Goal: Transaction & Acquisition: Purchase product/service

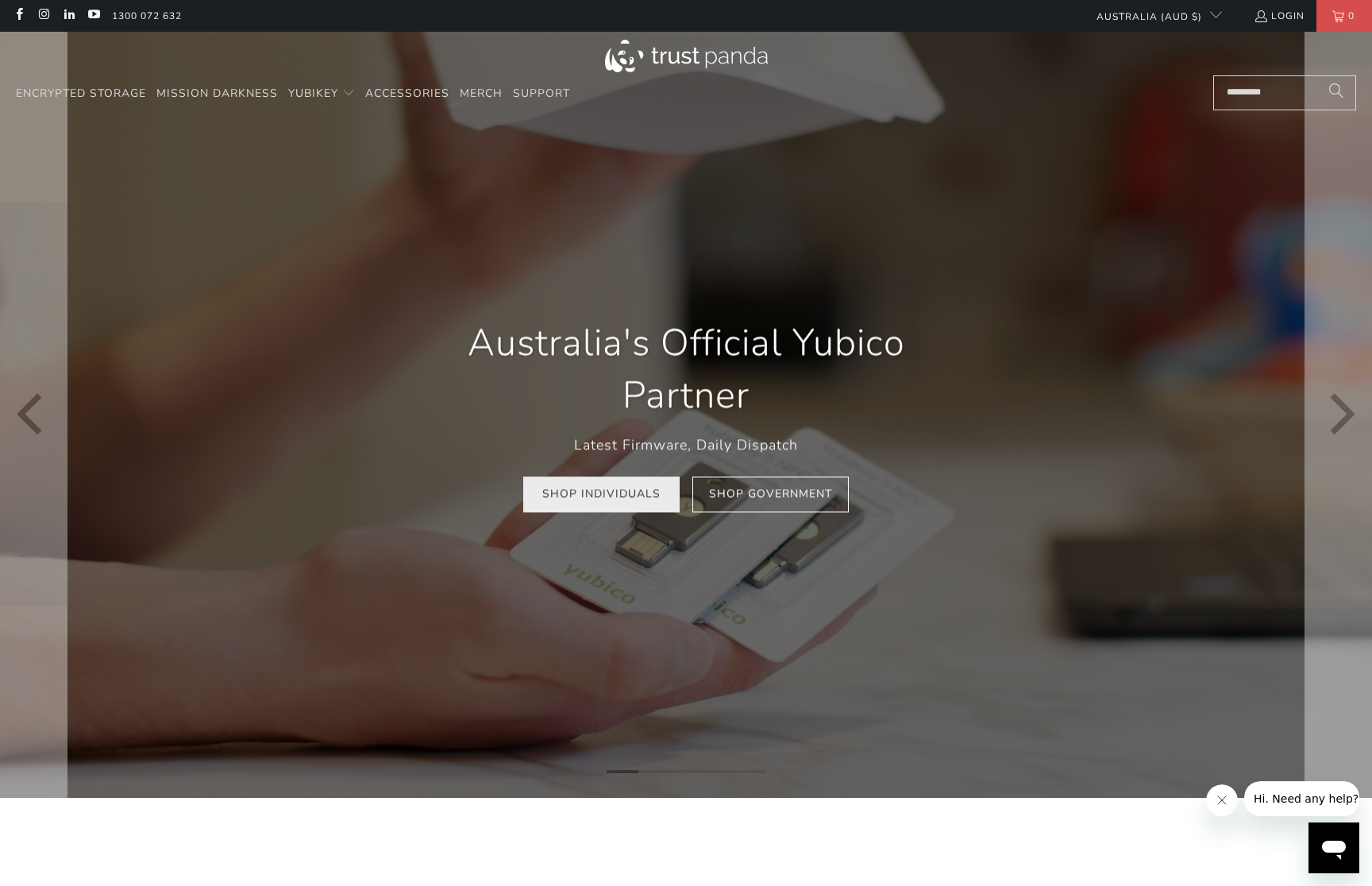
click at [586, 496] on link "Shop Individuals" at bounding box center [601, 494] width 157 height 36
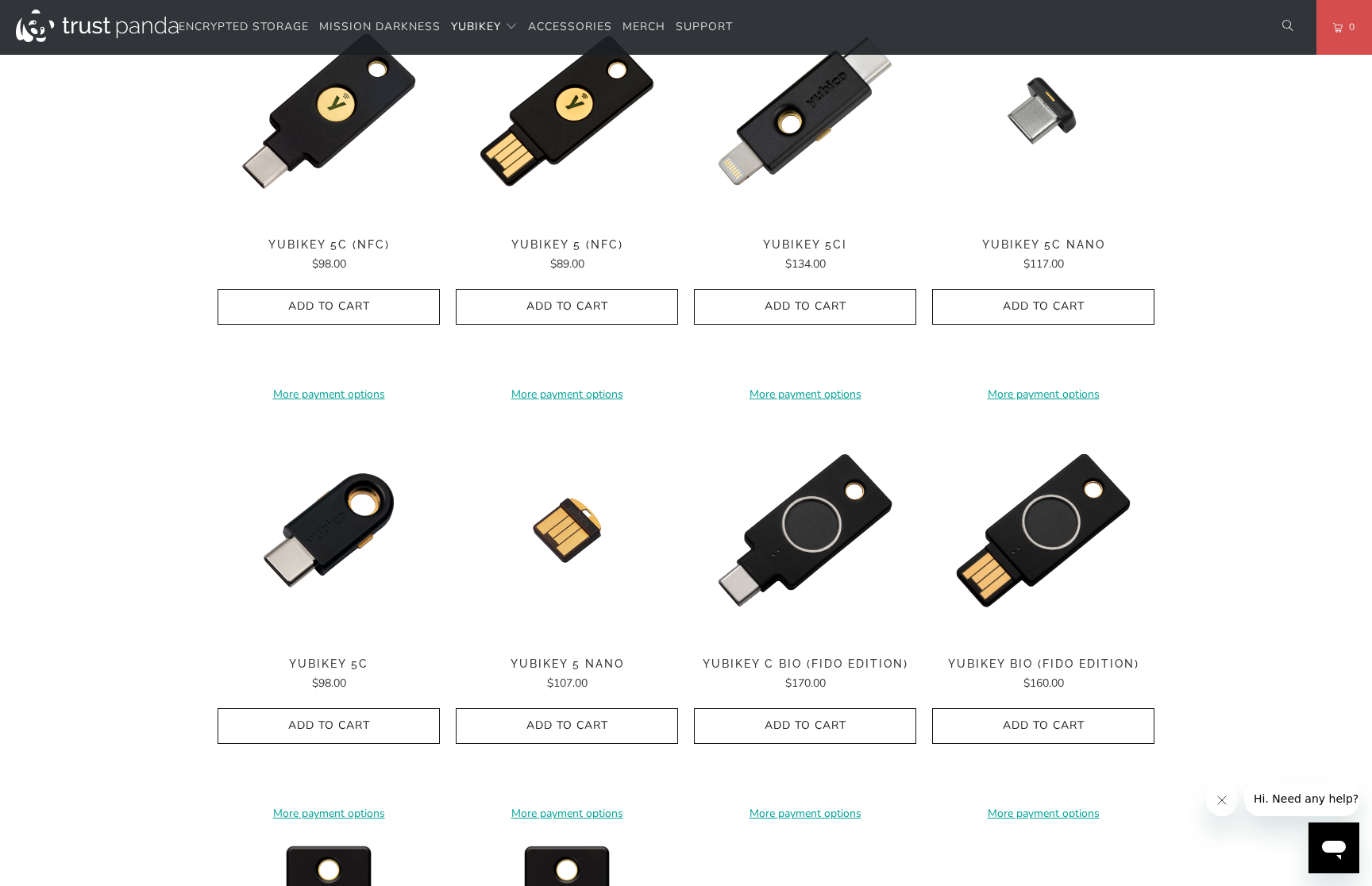
scroll to position [667, 0]
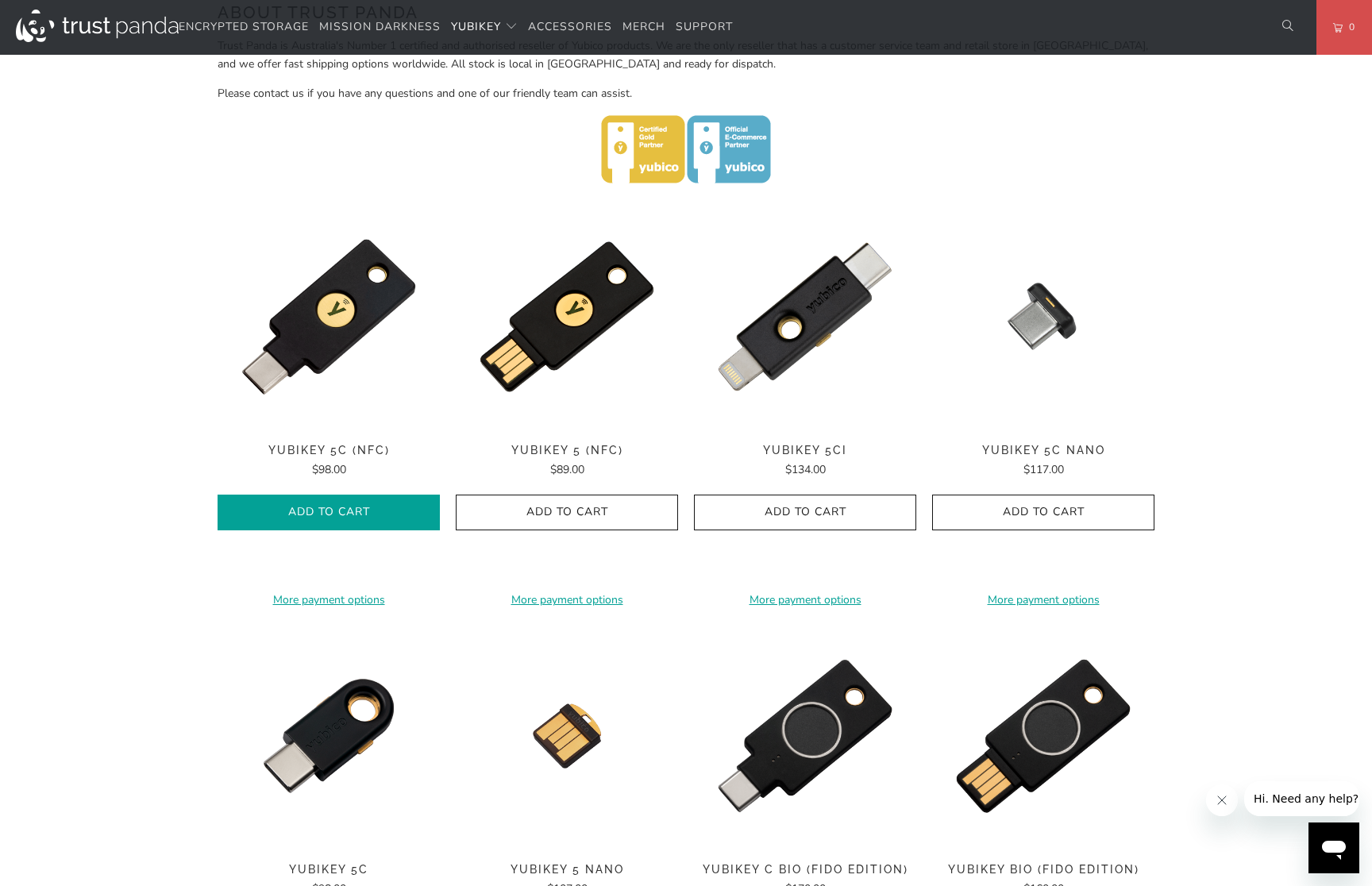
click at [319, 500] on icon "button" at bounding box center [328, 513] width 26 height 26
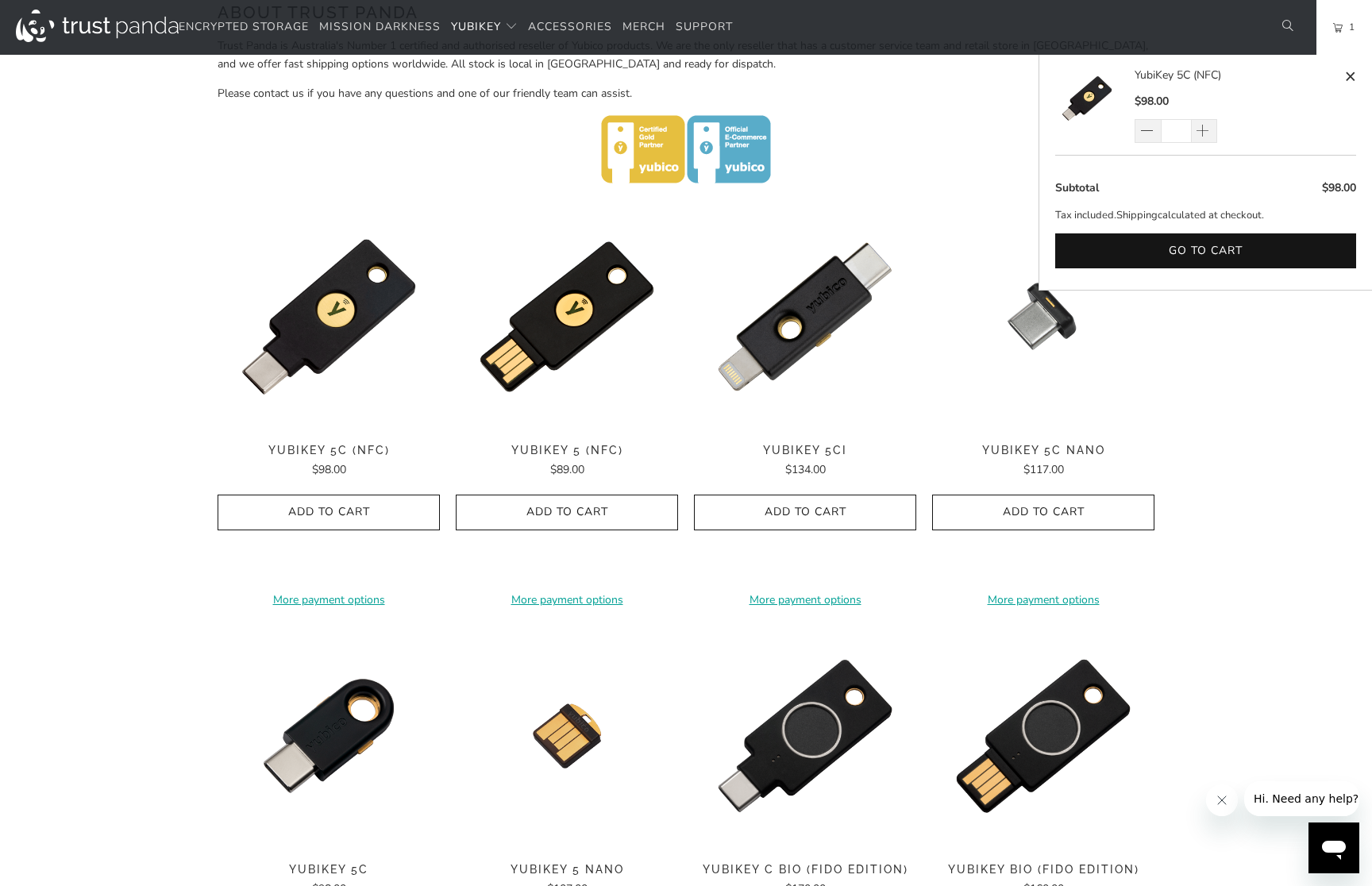
click at [1339, 21] on link "1" at bounding box center [1344, 27] width 55 height 55
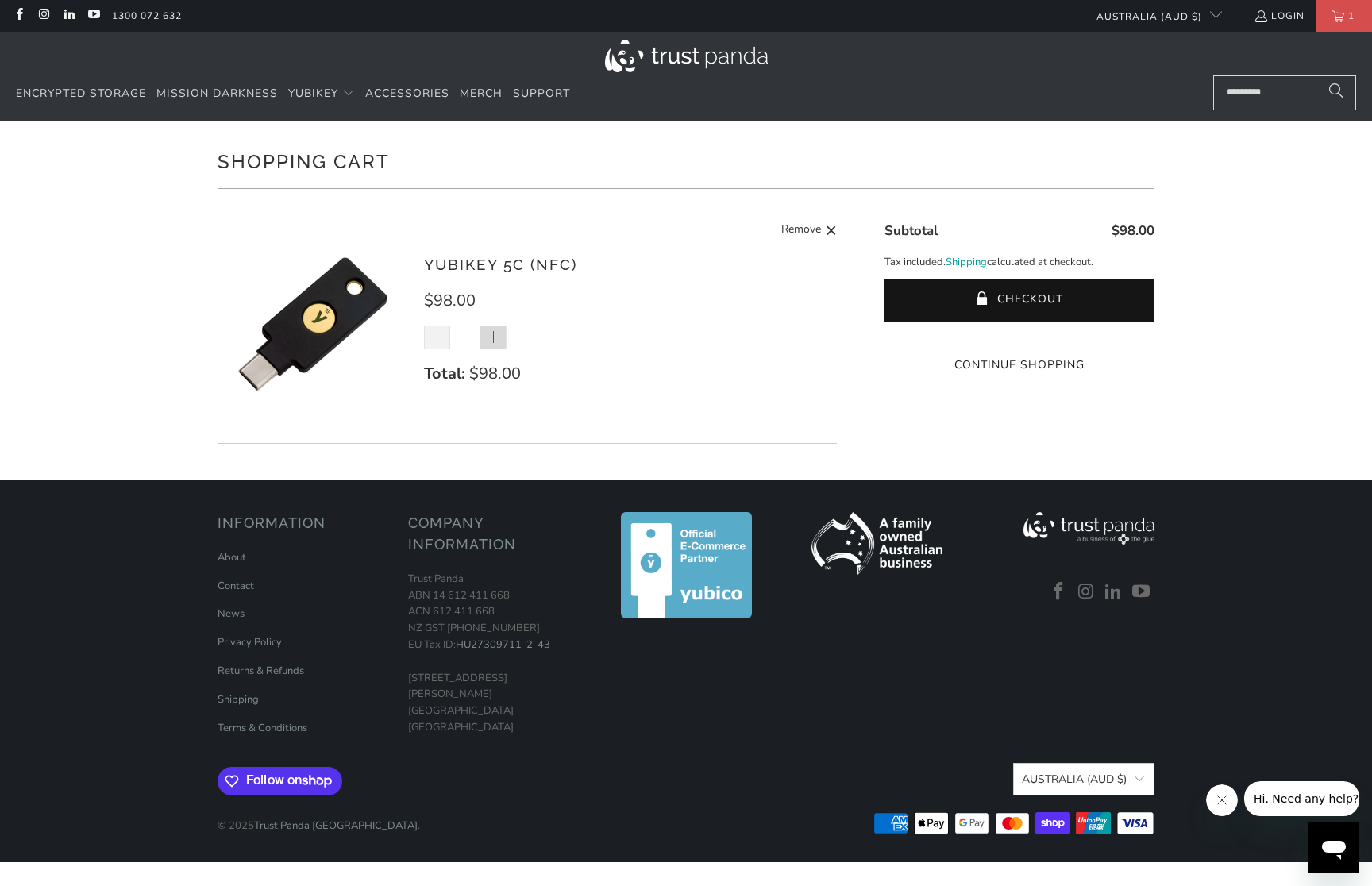
click at [498, 336] on span at bounding box center [494, 338] width 16 height 16
type input "*"
click at [498, 336] on div "*" at bounding box center [476, 337] width 103 height 24
drag, startPoint x: 497, startPoint y: 337, endPoint x: 506, endPoint y: 336, distance: 9.1
click at [497, 337] on span at bounding box center [494, 338] width 16 height 16
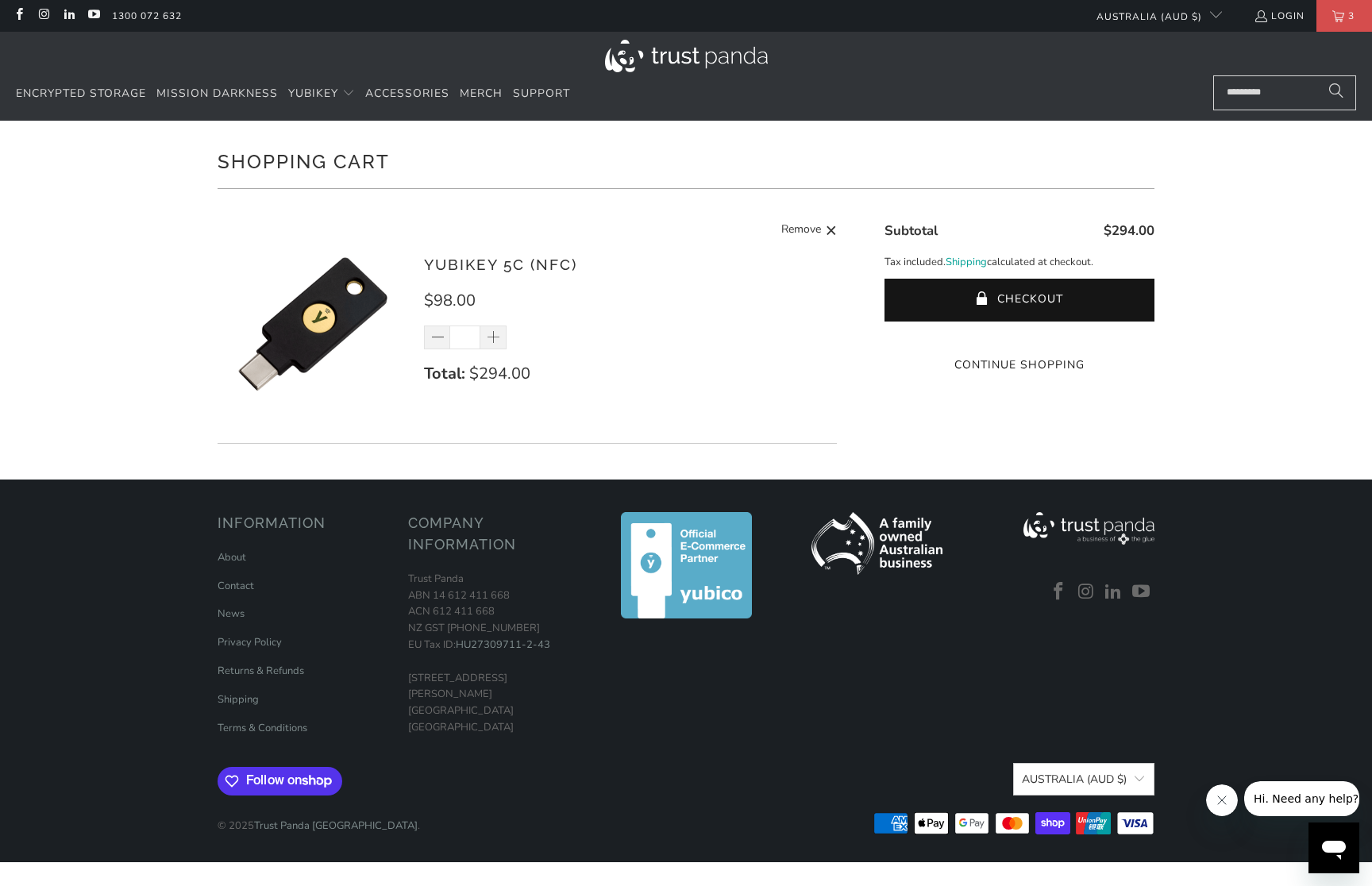
type input "*"
click at [1000, 291] on button "Checkout" at bounding box center [1020, 300] width 270 height 43
click at [243, 92] on span "Mission Darkness" at bounding box center [218, 92] width 122 height 15
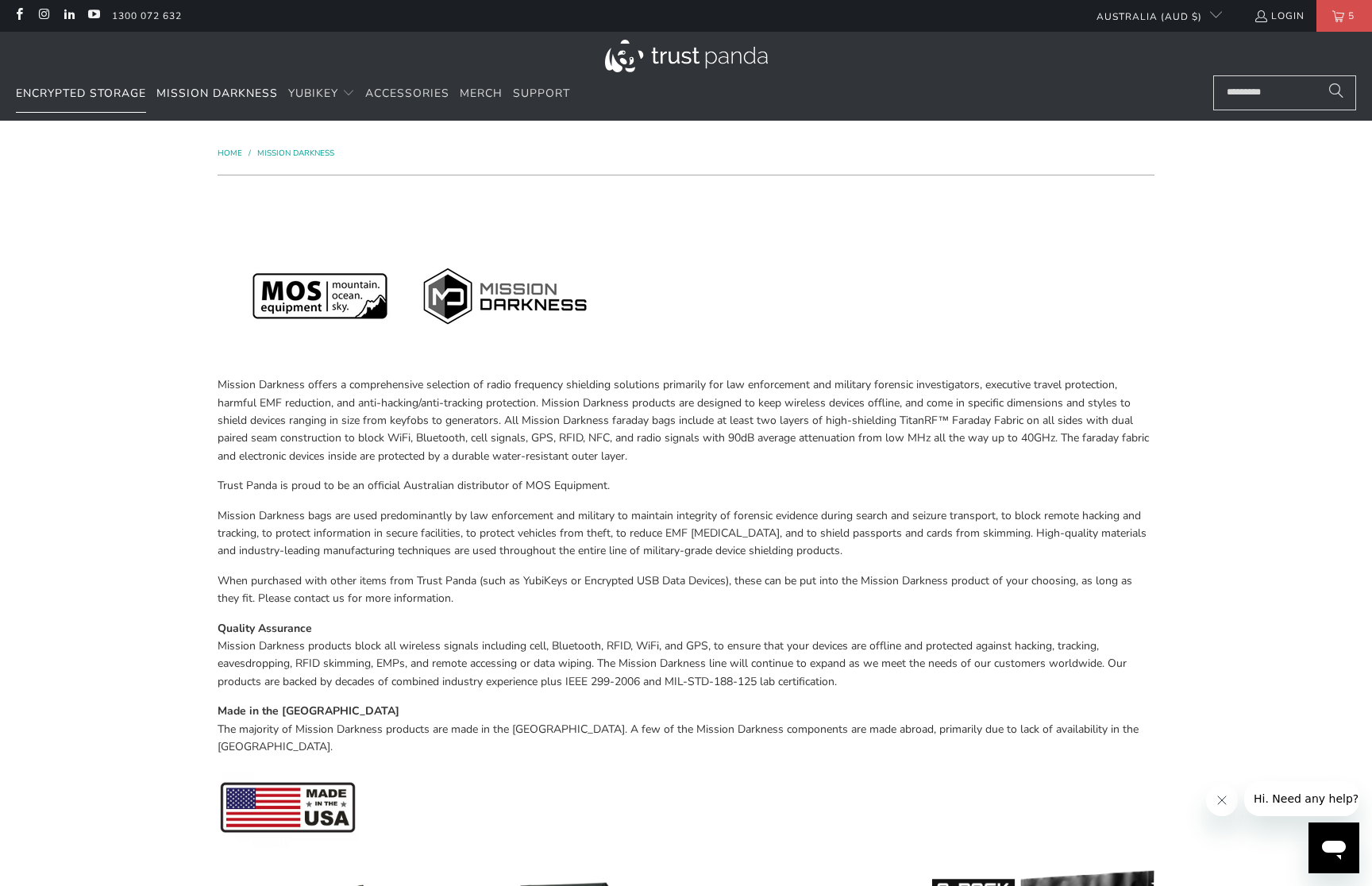
click at [95, 92] on span "Encrypted Storage" at bounding box center [81, 92] width 130 height 15
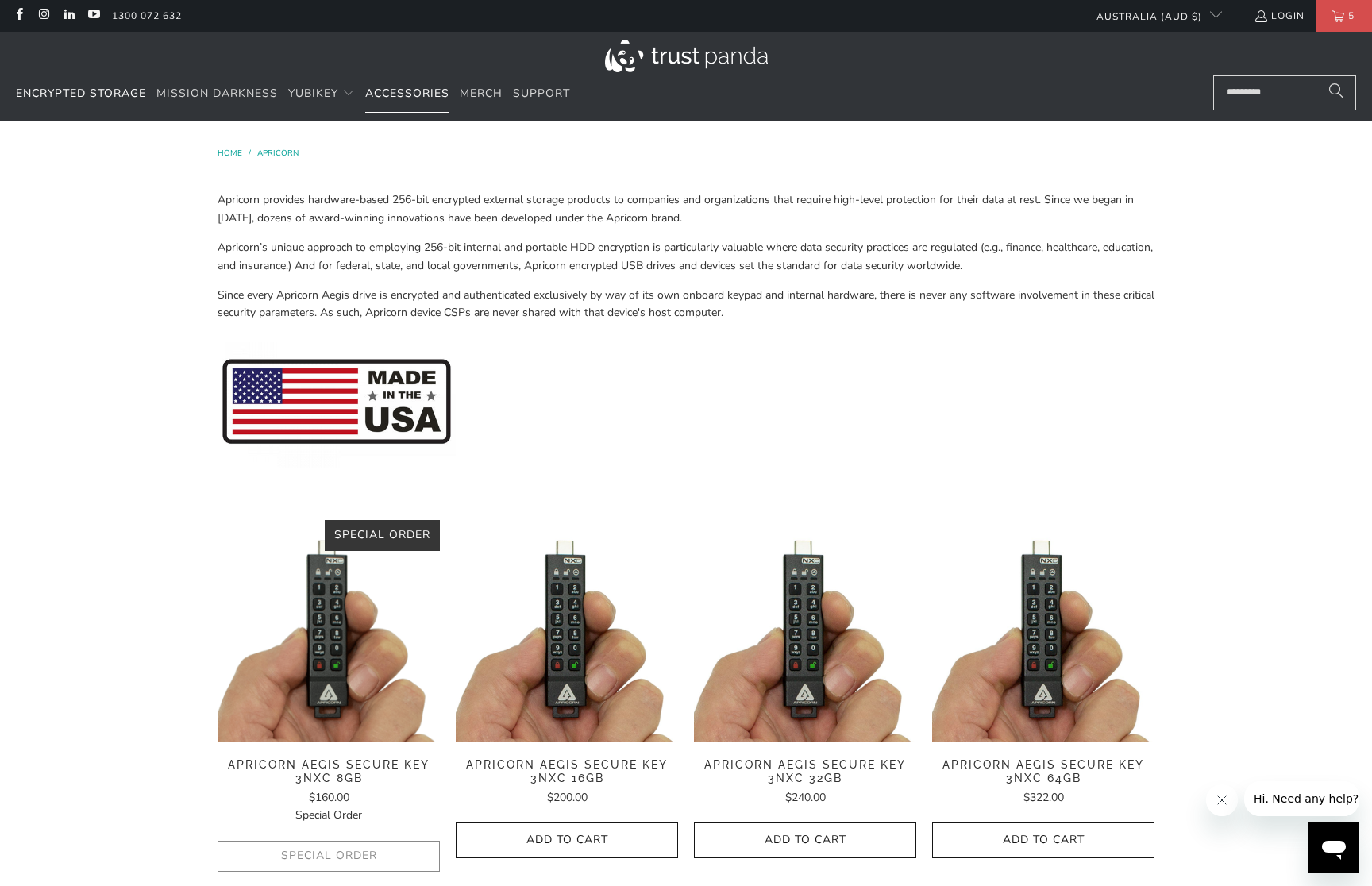
click at [423, 92] on span "Accessories" at bounding box center [408, 92] width 85 height 15
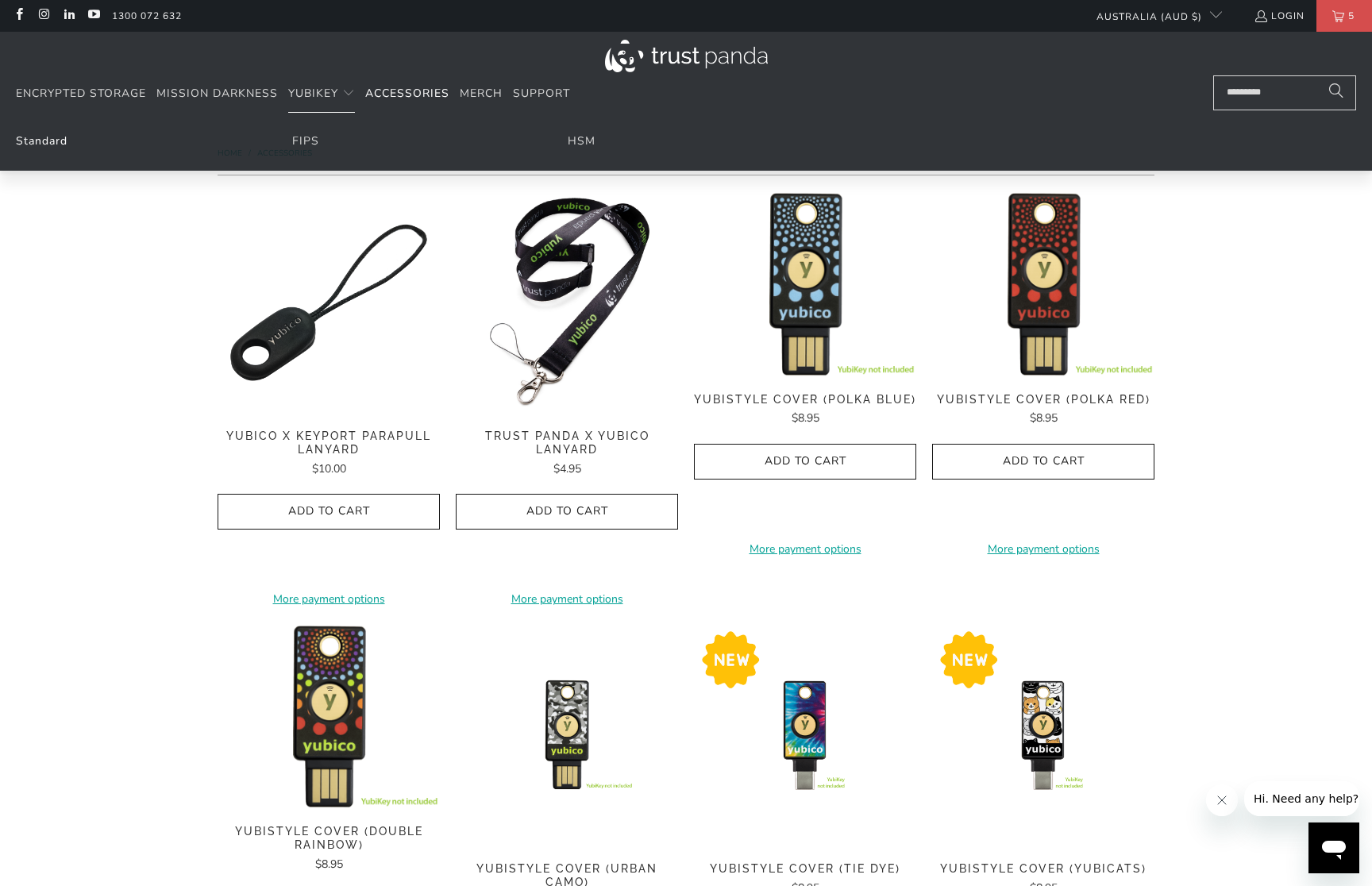
click at [55, 142] on link "Standard" at bounding box center [41, 140] width 52 height 15
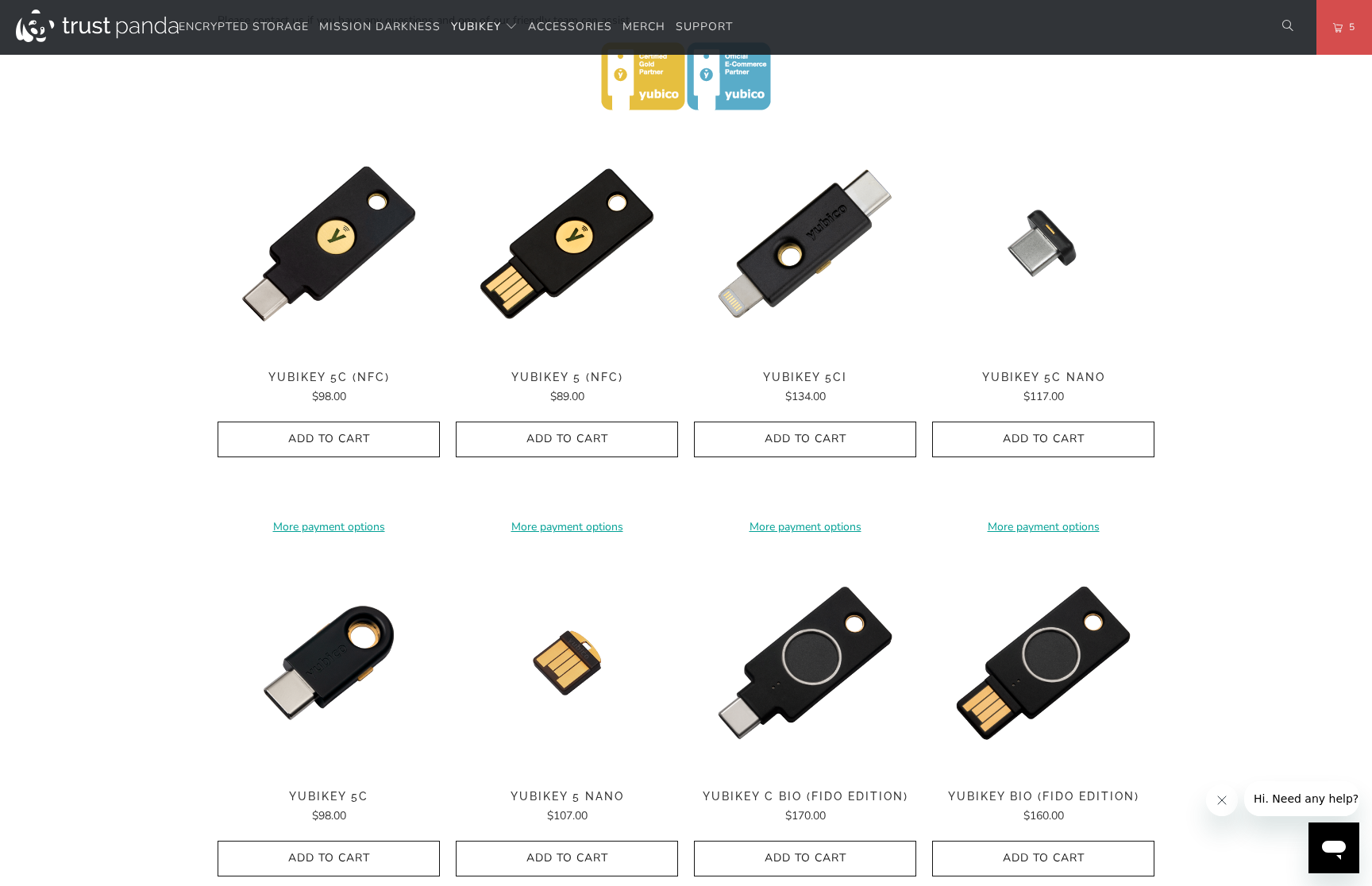
scroll to position [557, 0]
